Goal: Task Accomplishment & Management: Complete application form

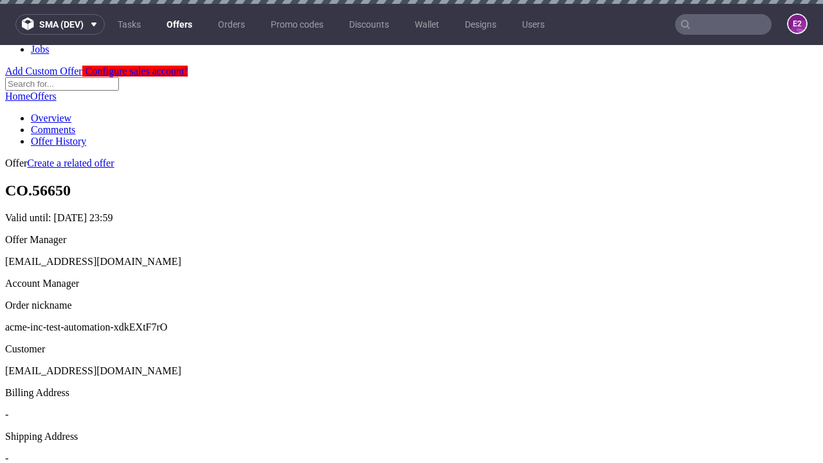
scroll to position [4, 0]
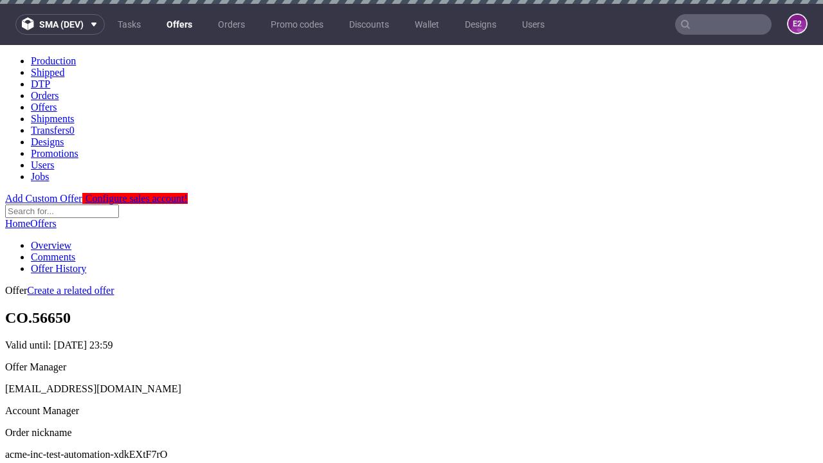
scroll to position [4, 0]
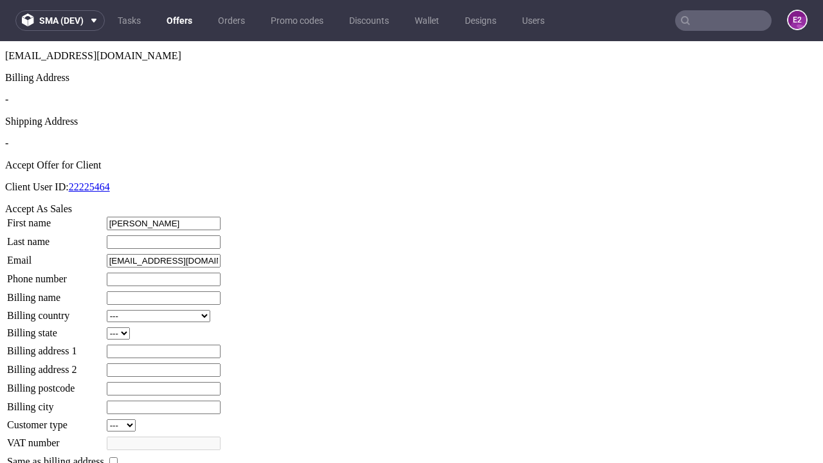
type input "Tabitha"
type input "Hammes"
type input "1509813888"
type input "Clarabelle_Hauck9"
select select "13"
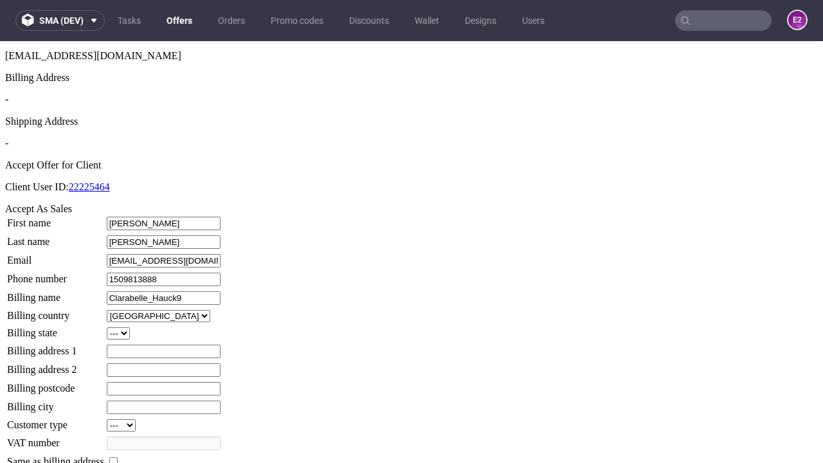
type input "Clarabelle_Hauck9"
type input "9 Krista Copse"
select select "132"
type input "9 Krista Copse"
type input "WM65 0UX"
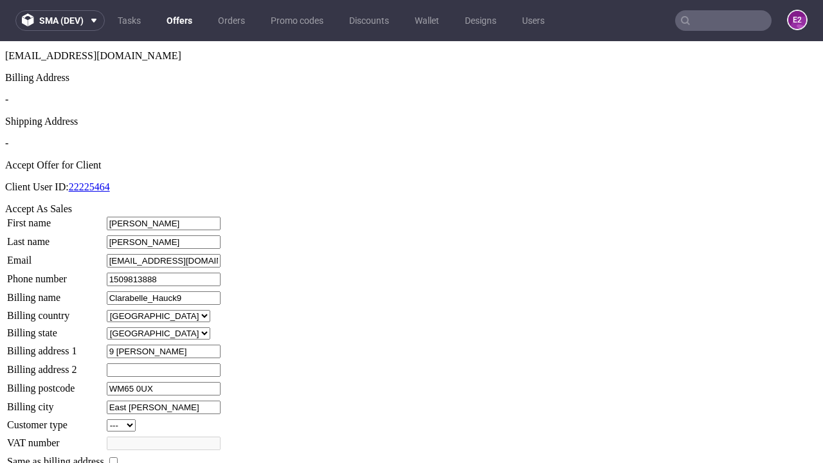
type input "East Fay"
click at [118, 457] on input "checkbox" at bounding box center [113, 461] width 8 height 8
checkbox input "true"
type input "Clarabelle_Hauck9"
select select "13"
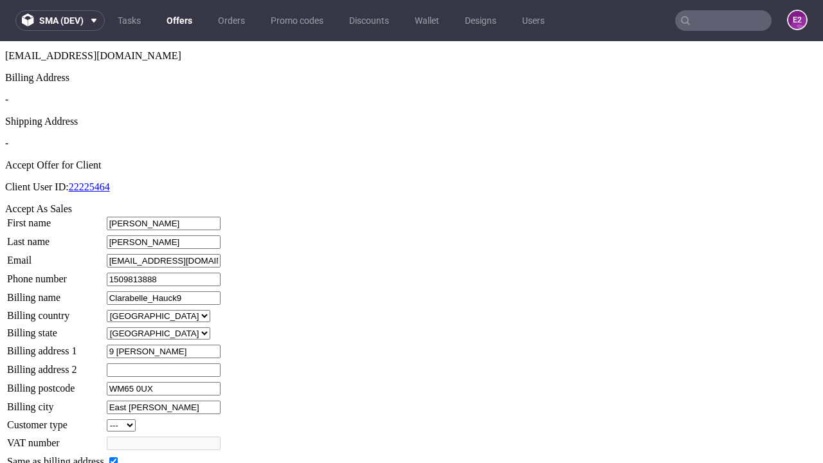
type input "9 Krista Copse"
type input "WM65 0UX"
type input "East Fay"
select select "132"
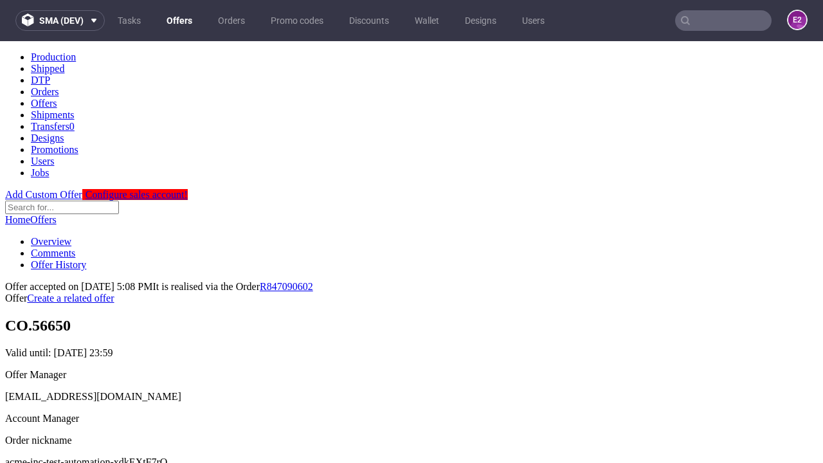
scroll to position [0, 0]
